Goal: Navigation & Orientation: Find specific page/section

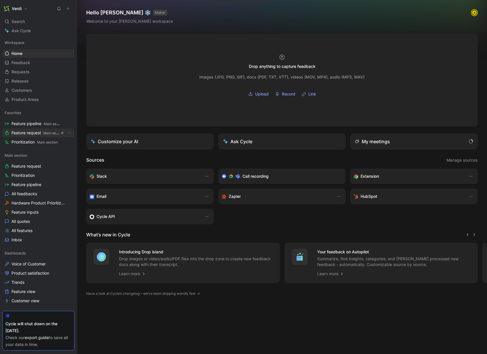
click at [35, 134] on span "Feature request Main section" at bounding box center [35, 133] width 48 height 6
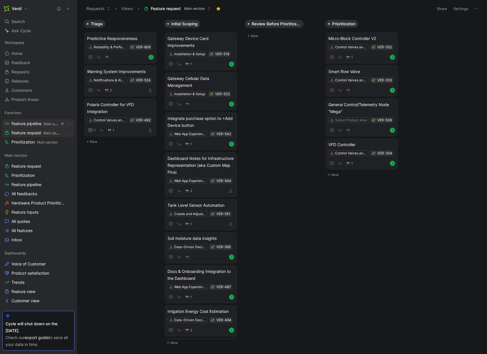
click at [32, 126] on span "Feature pipeline Main section" at bounding box center [35, 124] width 48 height 6
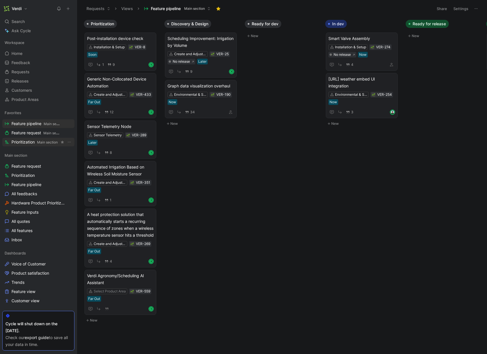
click at [27, 145] on link "Prioritization Main section" at bounding box center [38, 142] width 72 height 9
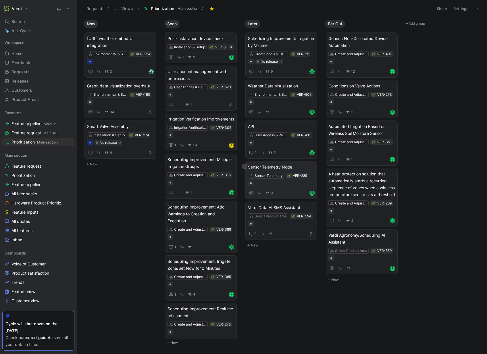
click at [278, 166] on span "Sensor Telemetry Node" at bounding box center [281, 167] width 67 height 7
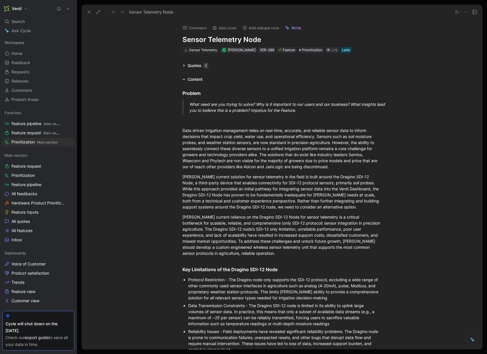
click at [186, 67] on div "Quotes 8" at bounding box center [195, 65] width 30 height 7
